Goal: Task Accomplishment & Management: Use online tool/utility

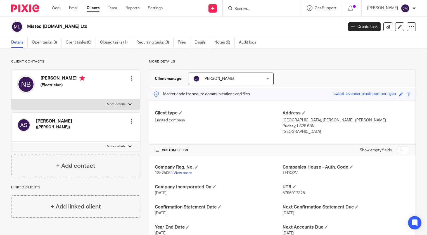
click at [284, 8] on input "Search" at bounding box center [259, 9] width 50 height 5
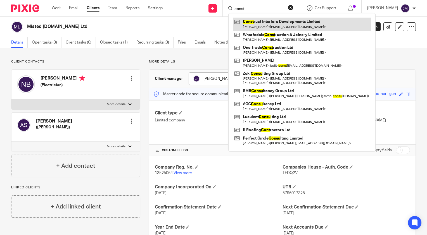
type input "const"
click at [277, 23] on link at bounding box center [302, 24] width 138 height 13
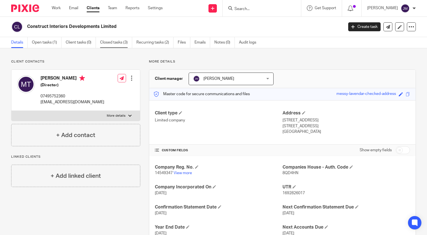
click at [110, 41] on link "Closed tasks (3)" at bounding box center [116, 42] width 32 height 11
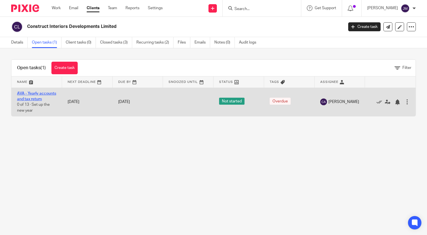
click at [28, 94] on link "AVA - Yearly accounts and tax return" at bounding box center [36, 96] width 39 height 9
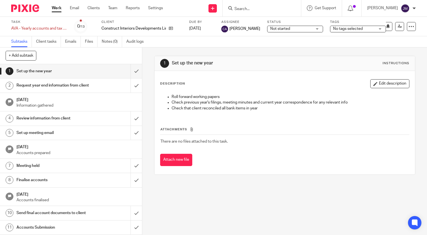
click at [85, 47] on div "Subtasks Client tasks Emails Files Notes (0) Audit logs" at bounding box center [213, 41] width 427 height 11
click at [89, 43] on link "Files" at bounding box center [91, 41] width 13 height 11
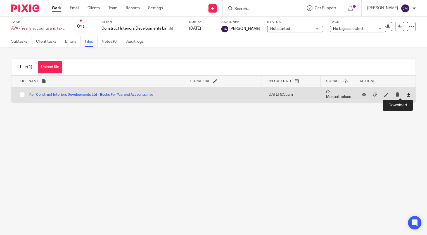
click at [406, 96] on icon at bounding box center [408, 95] width 4 height 4
click at [406, 92] on link at bounding box center [408, 95] width 4 height 6
